Goal: Information Seeking & Learning: Learn about a topic

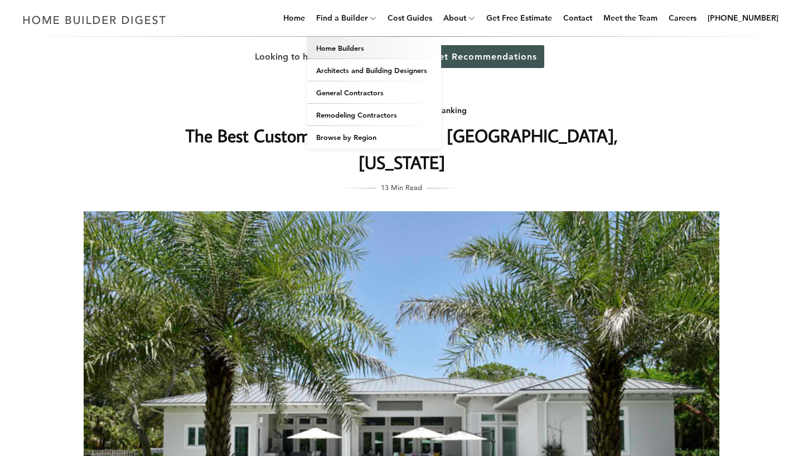
click at [361, 44] on link "Home Builders" at bounding box center [374, 48] width 134 height 22
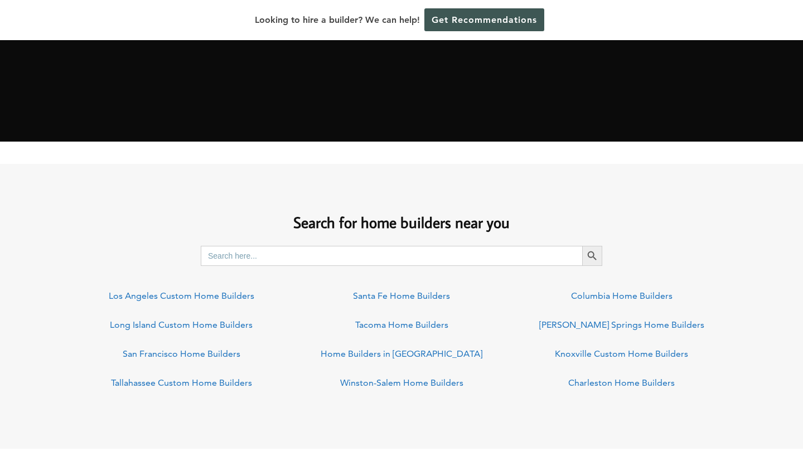
scroll to position [696, 0]
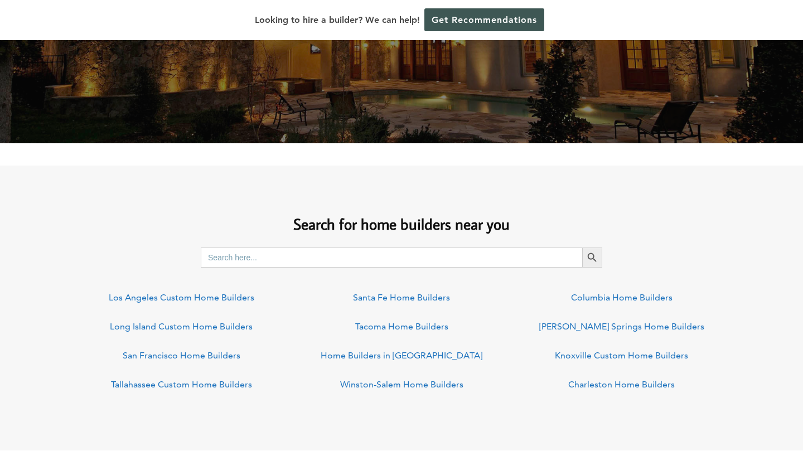
click at [286, 257] on input "Search for:" at bounding box center [391, 257] width 381 height 20
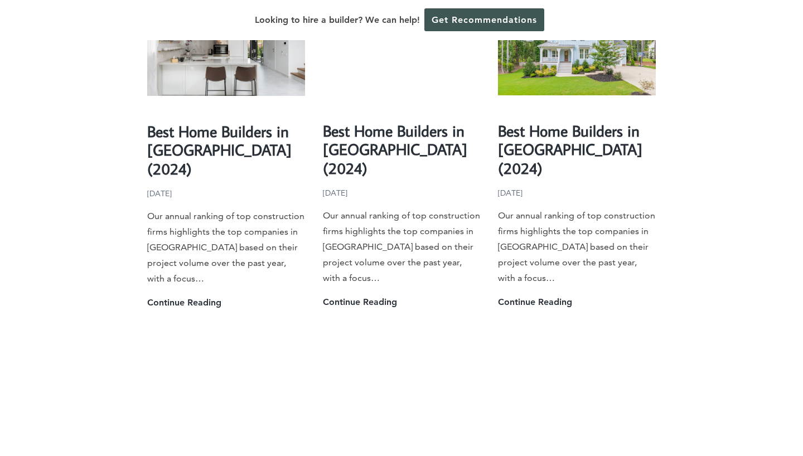
scroll to position [1942, 0]
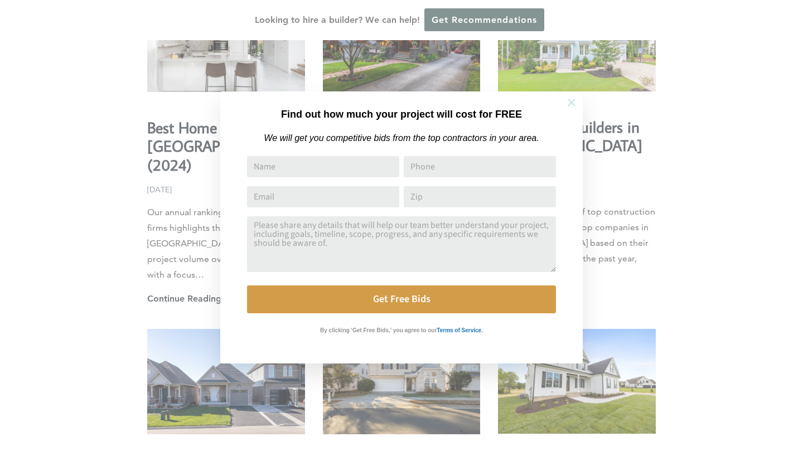
click at [573, 101] on icon at bounding box center [571, 103] width 8 height 8
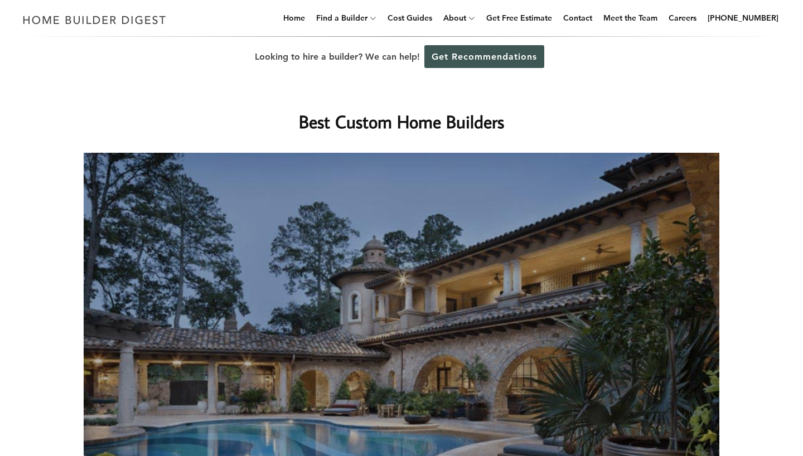
scroll to position [0, 0]
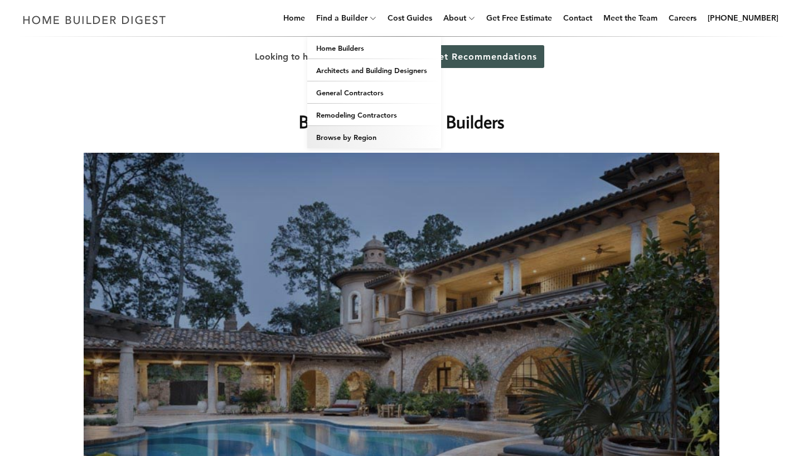
click at [368, 136] on link "Browse by Region" at bounding box center [374, 137] width 134 height 22
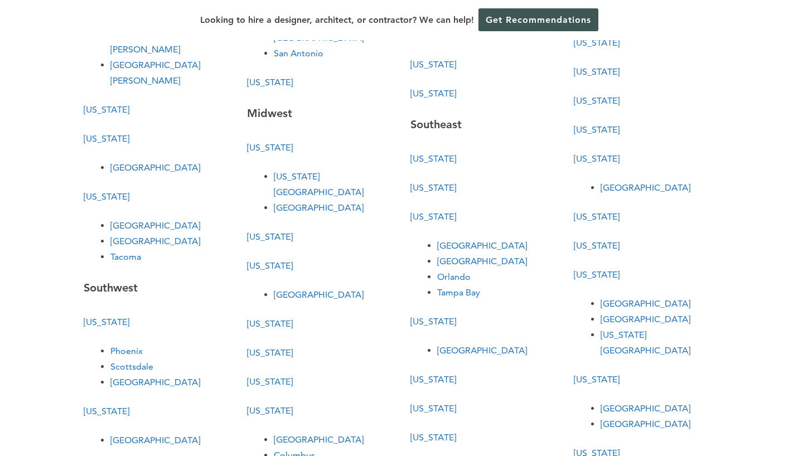
scroll to position [247, 0]
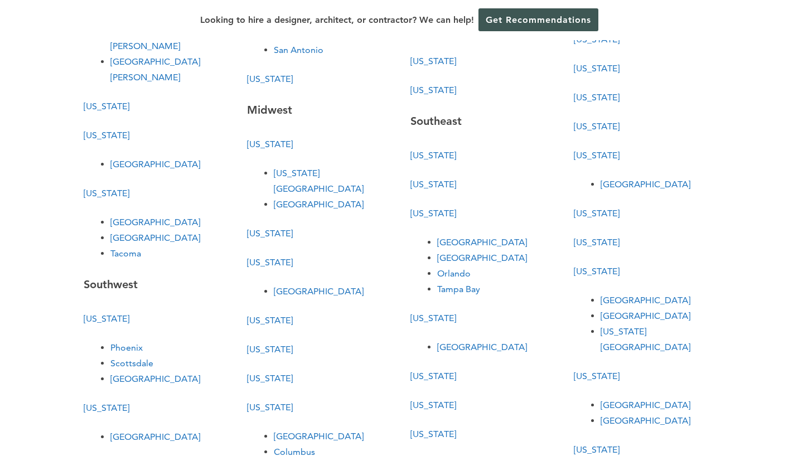
click at [596, 243] on link "[US_STATE]" at bounding box center [596, 242] width 46 height 11
